Goal: Task Accomplishment & Management: Manage account settings

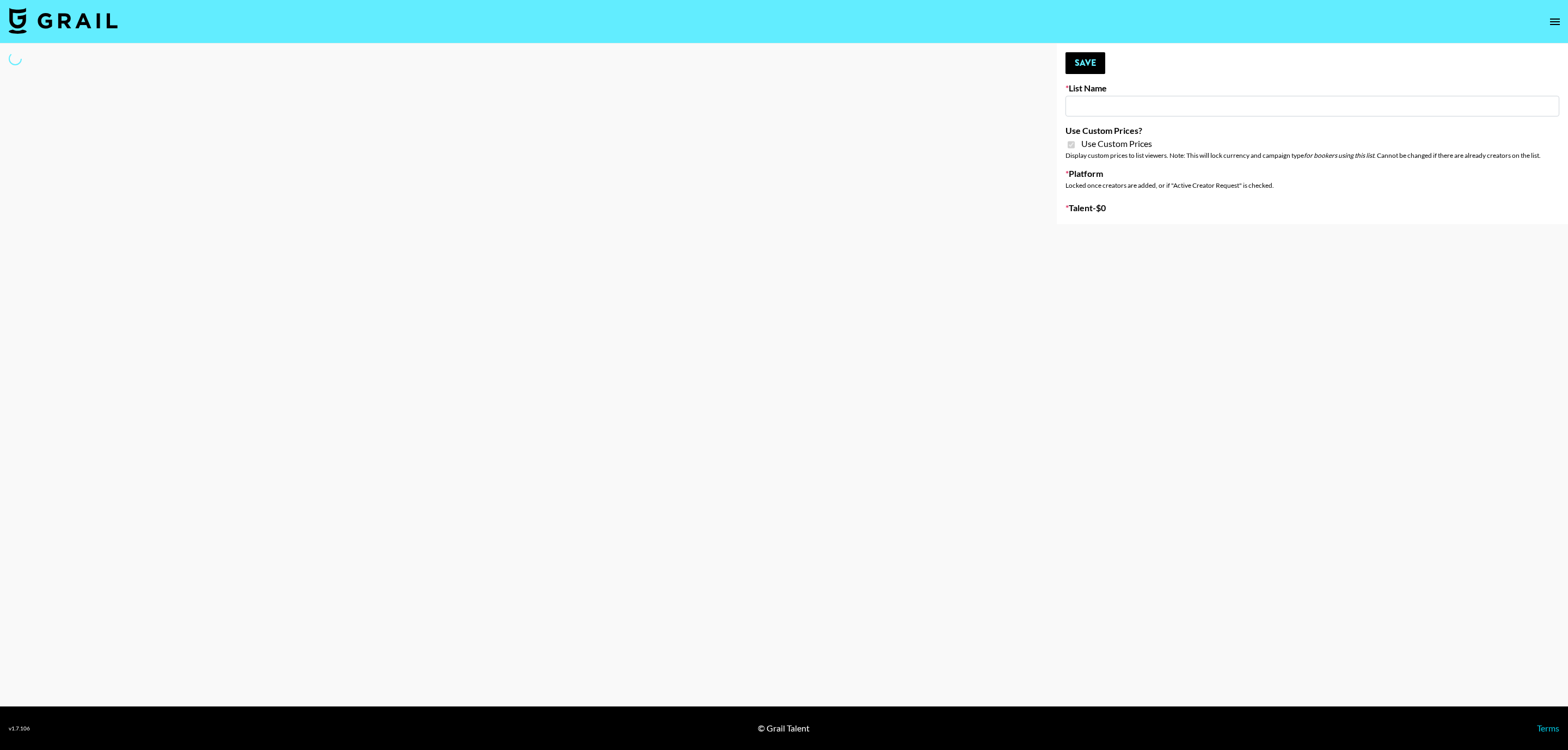
type input "Evry Jewels"
checkbox input "true"
select select "Brand"
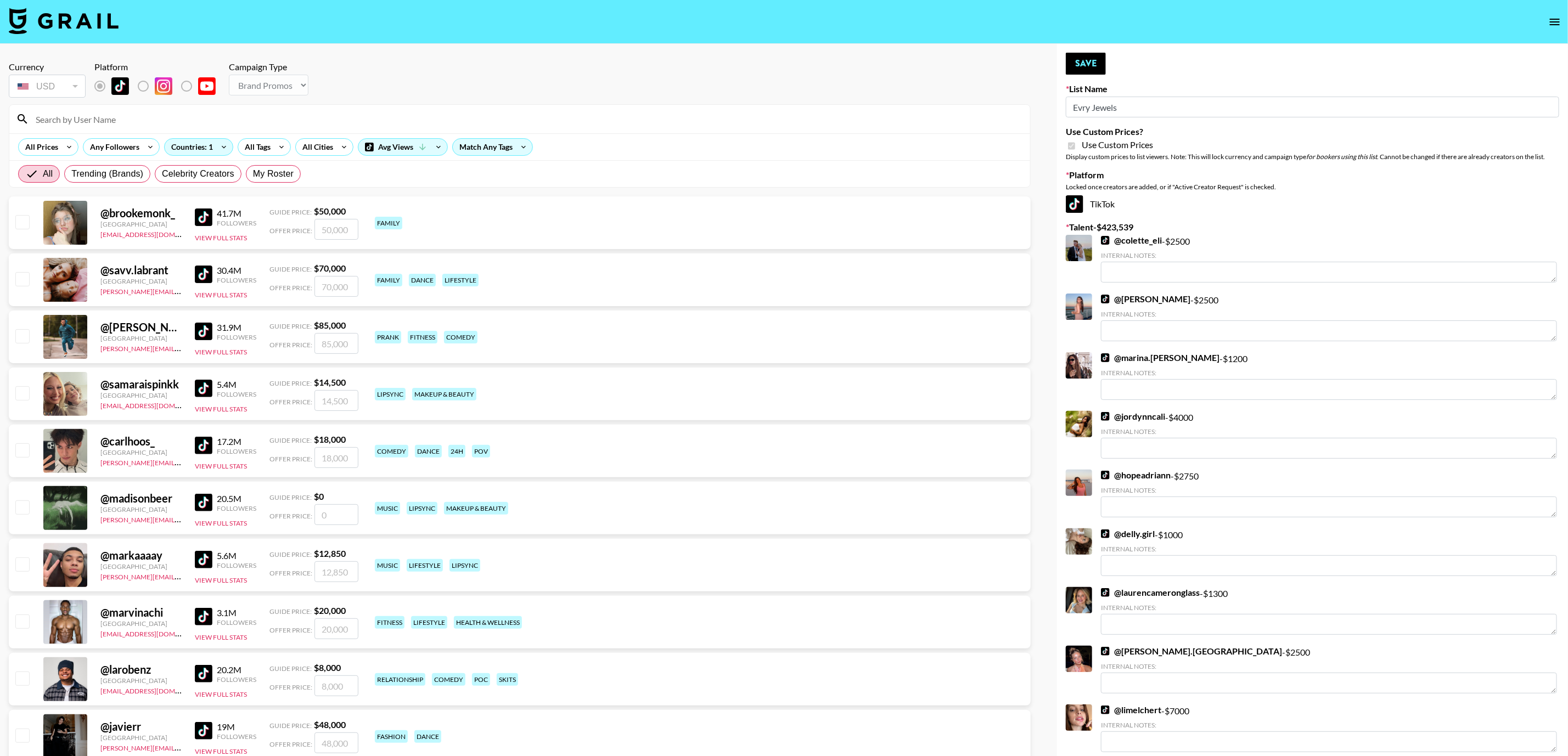
click at [197, 114] on input at bounding box center [526, 119] width 994 height 18
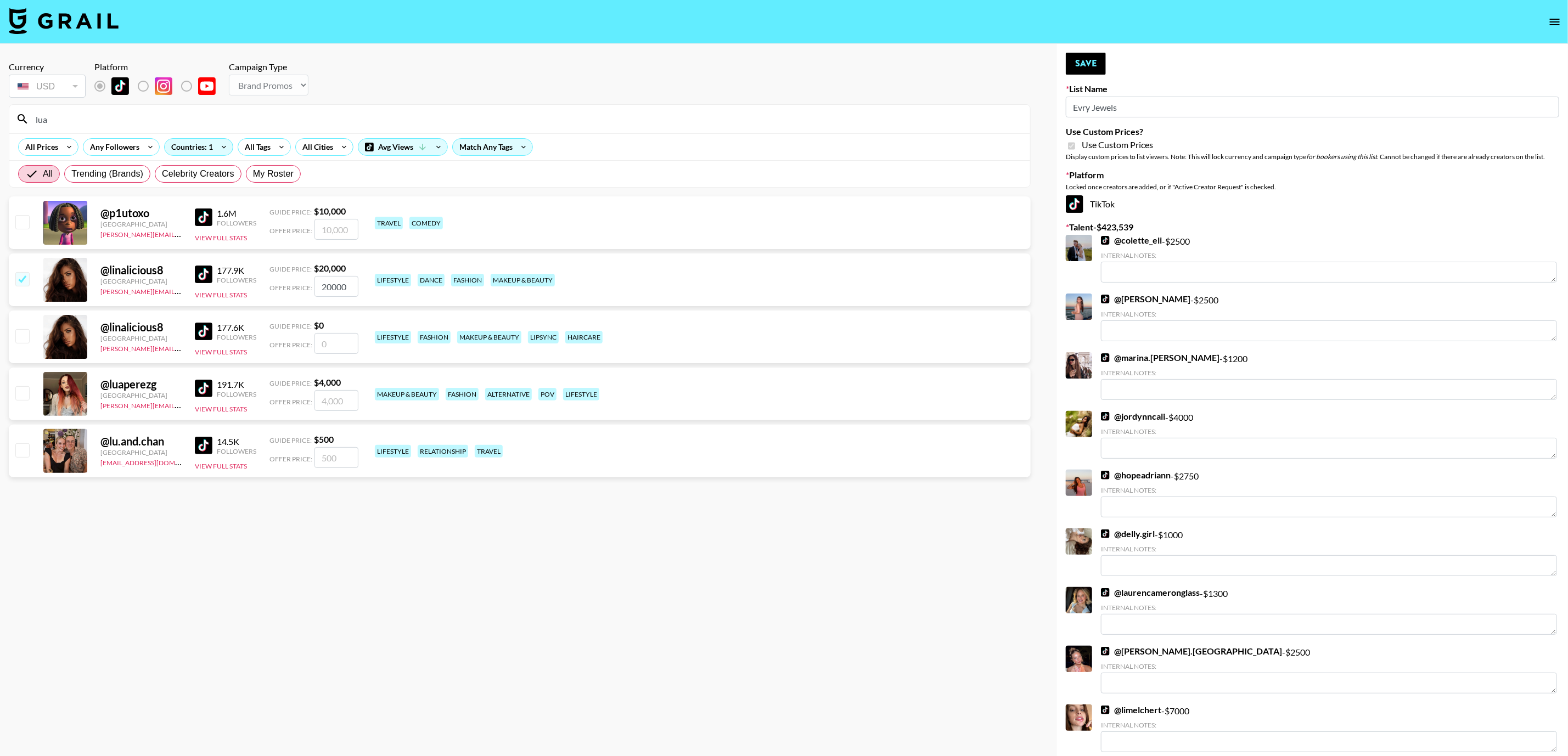
type input "lua"
click at [30, 400] on div at bounding box center [21, 394] width 17 height 18
click at [21, 397] on input "checkbox" at bounding box center [22, 393] width 13 height 13
checkbox input "true"
type input "4000"
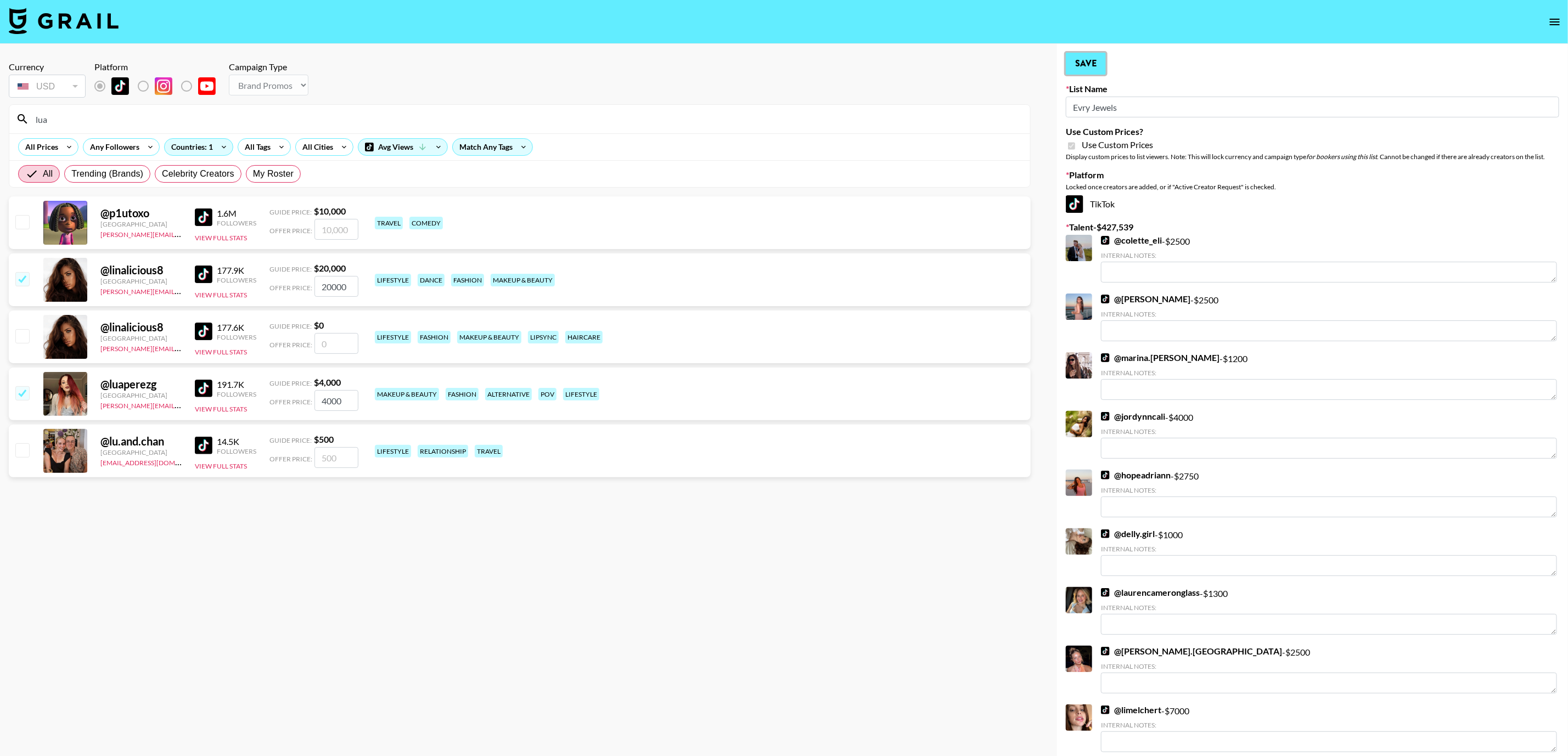
click at [1099, 63] on button "Save" at bounding box center [1085, 64] width 40 height 22
